Goal: Check status: Check status

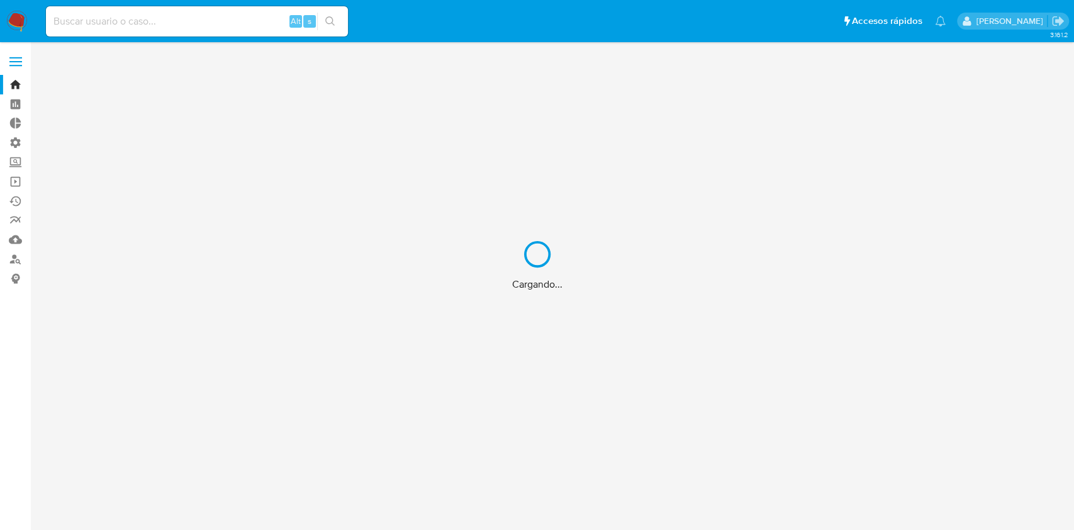
click at [233, 25] on div "Cargando..." at bounding box center [537, 265] width 1074 height 530
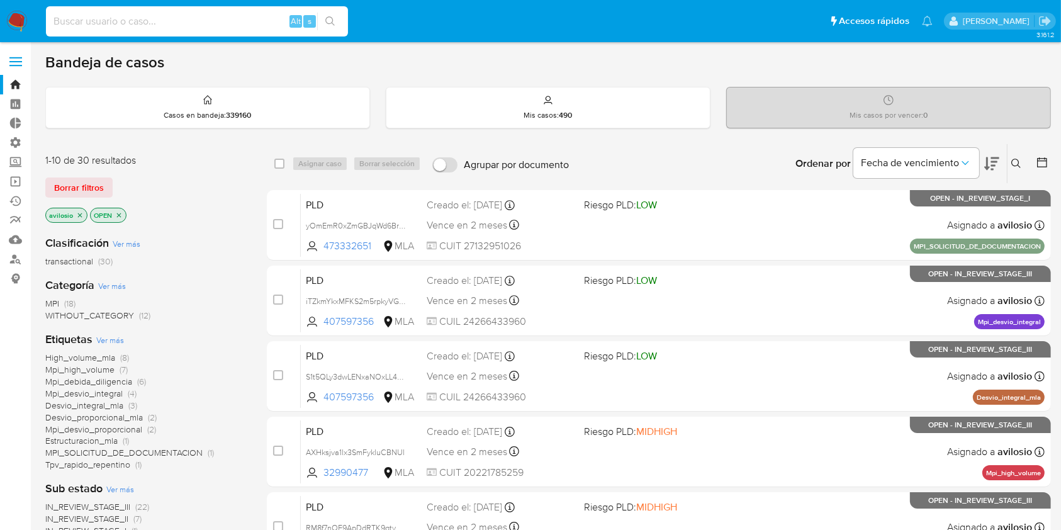
click at [196, 24] on input at bounding box center [197, 21] width 302 height 16
paste input "1109361769"
type input "1109361769"
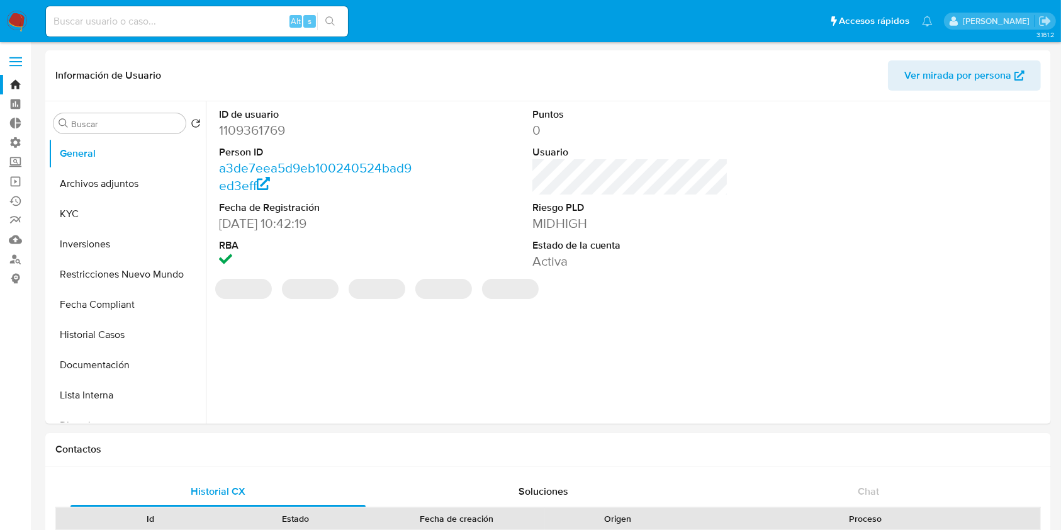
select select "10"
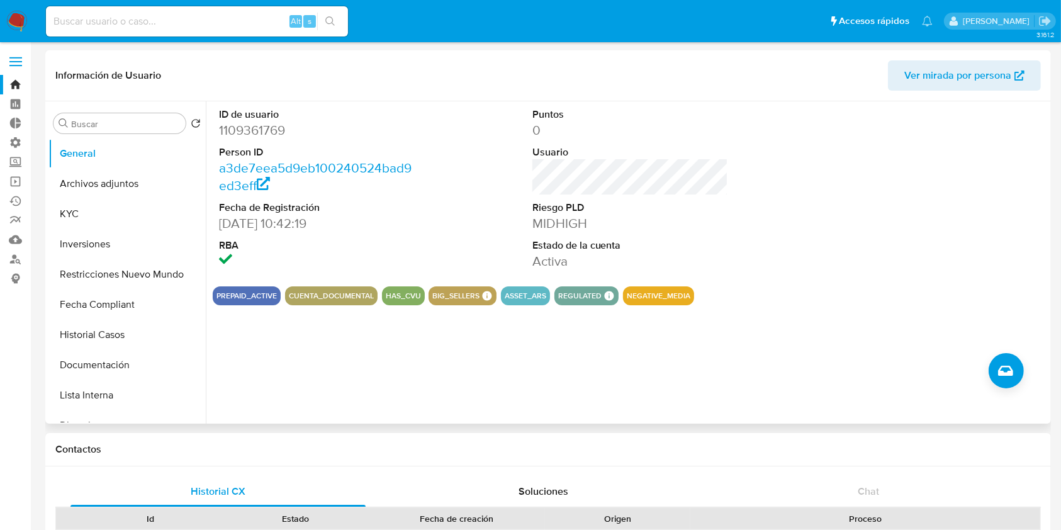
drag, startPoint x: 760, startPoint y: 150, endPoint x: 656, endPoint y: 119, distance: 109.1
click at [759, 149] on div "ID de usuario 1109361769 Person ID a3de7eea5d9eb100240524bad9ed3eff Fecha de Re…" at bounding box center [630, 188] width 835 height 175
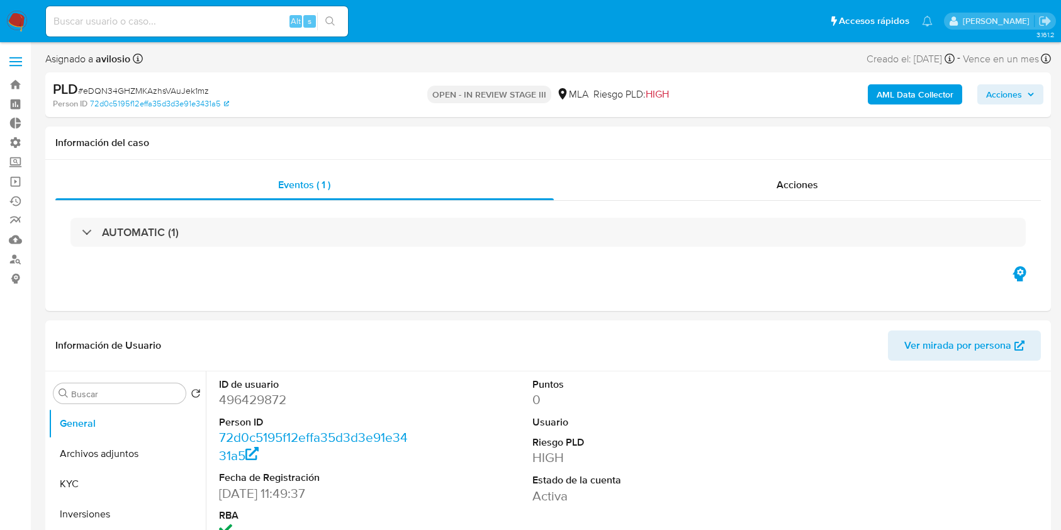
select select "10"
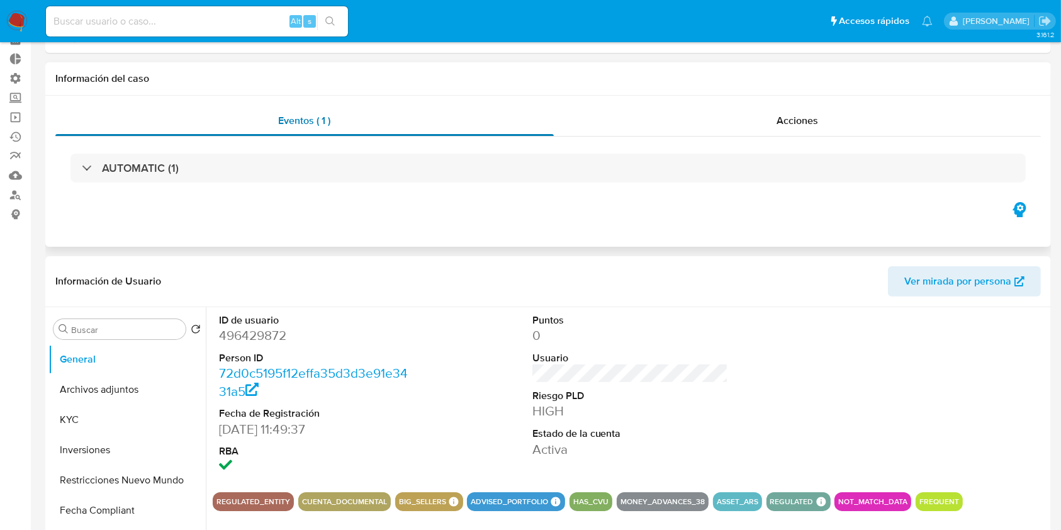
scroll to position [335, 0]
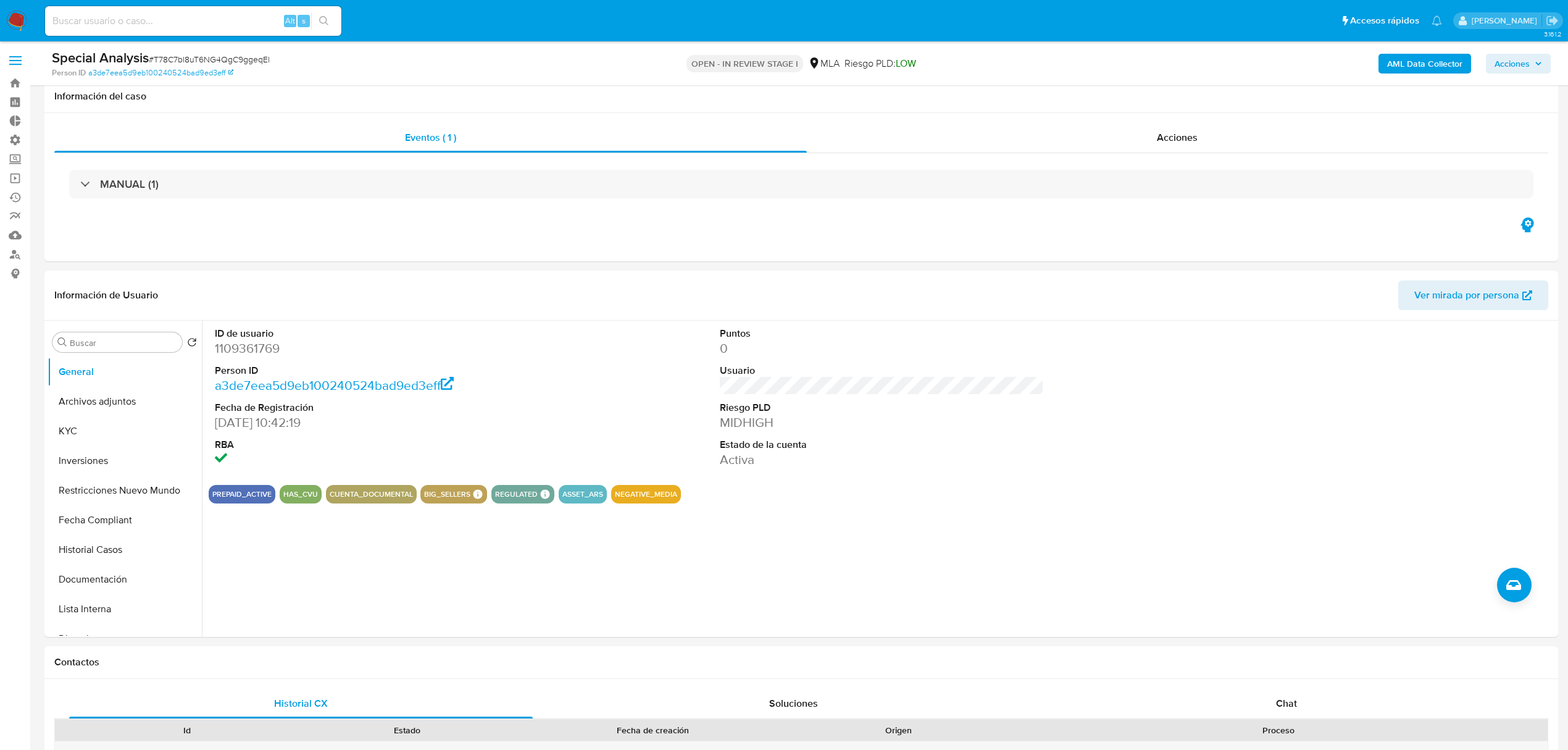
scroll to position [965, 0]
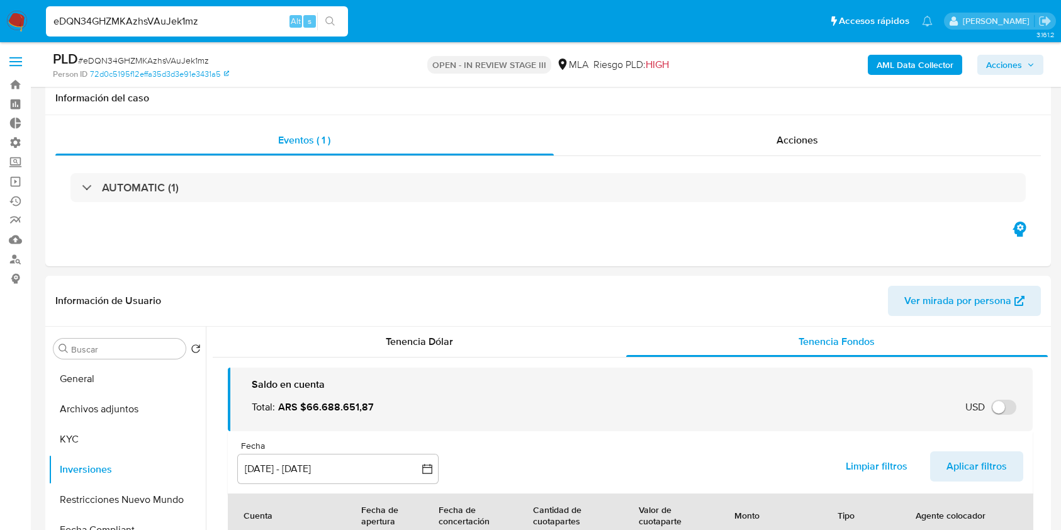
select select "10"
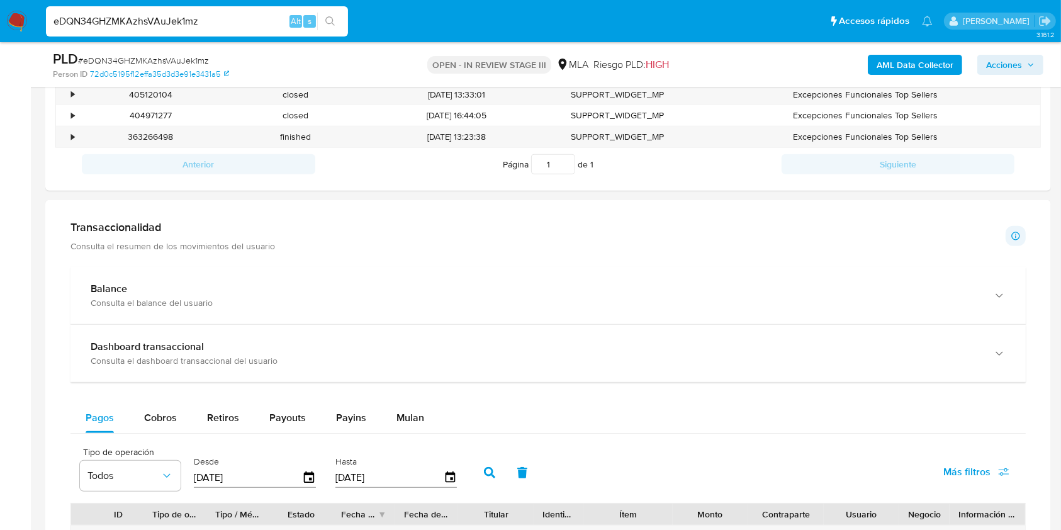
scroll to position [91, 0]
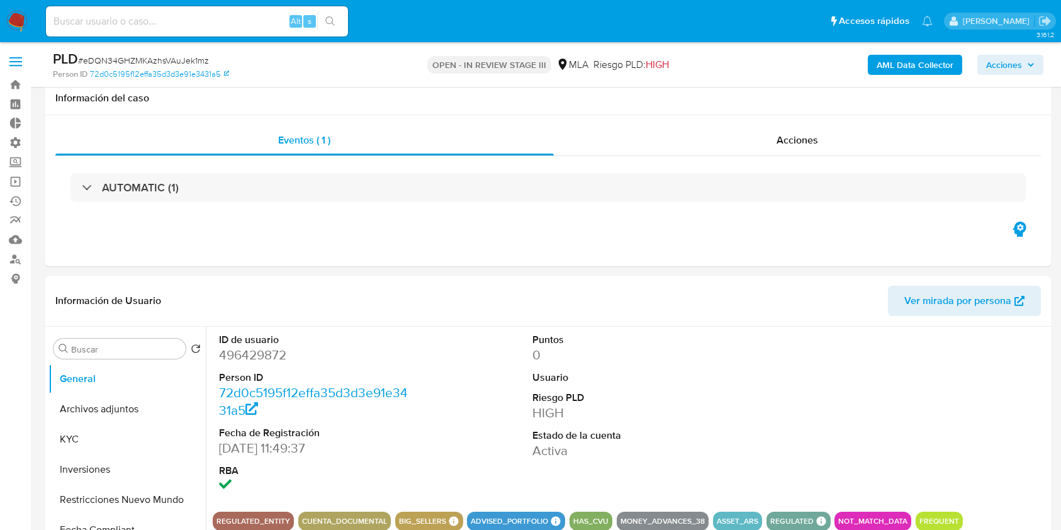
select select "10"
